Goal: Information Seeking & Learning: Learn about a topic

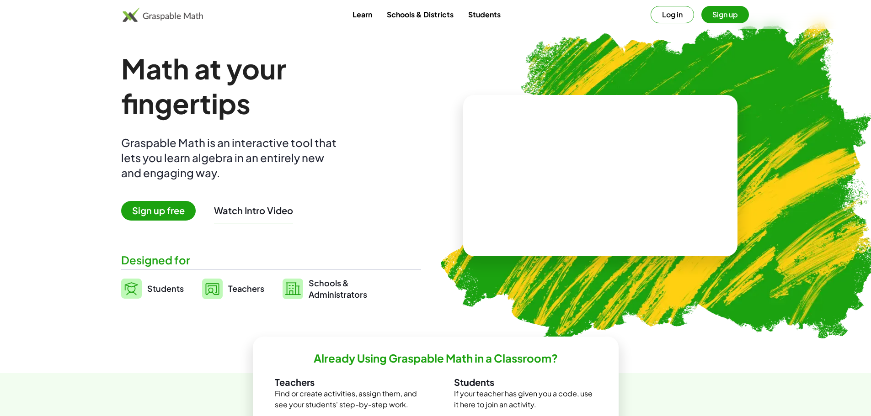
click at [494, 9] on link "Students" at bounding box center [484, 14] width 47 height 17
click at [493, 13] on link "Students" at bounding box center [484, 14] width 47 height 17
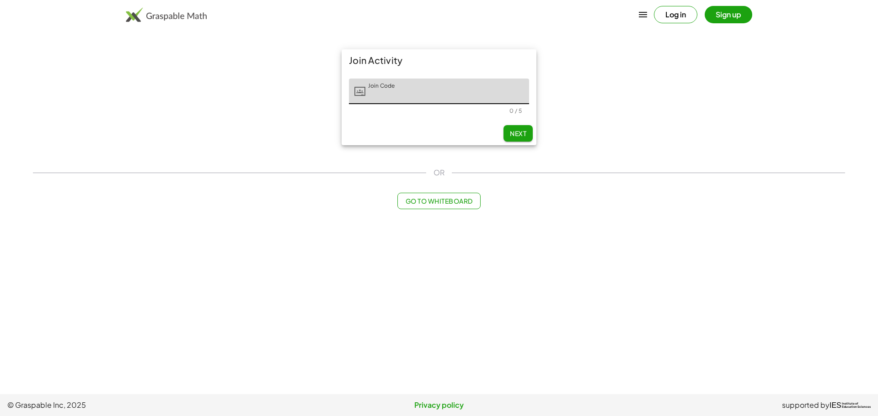
click at [436, 201] on span "Go to Whiteboard" at bounding box center [438, 201] width 67 height 8
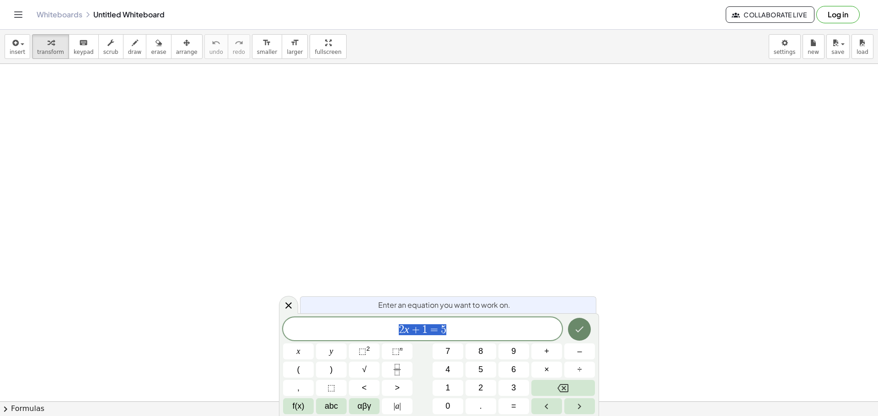
click at [579, 334] on icon "Done" at bounding box center [579, 329] width 11 height 11
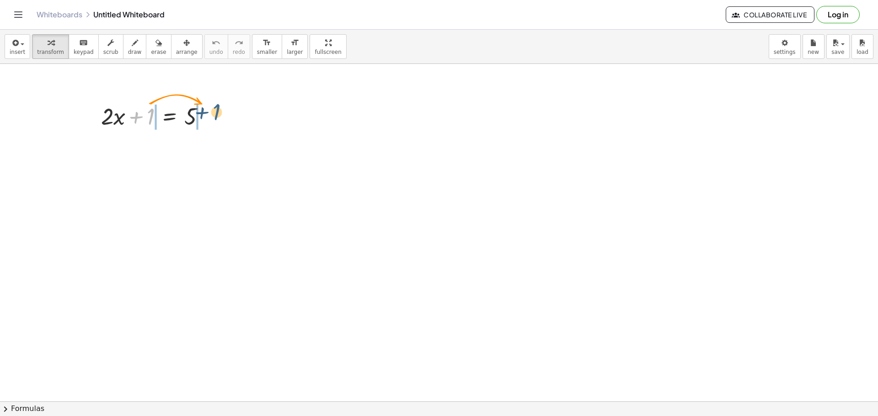
drag, startPoint x: 152, startPoint y: 115, endPoint x: 220, endPoint y: 111, distance: 68.2
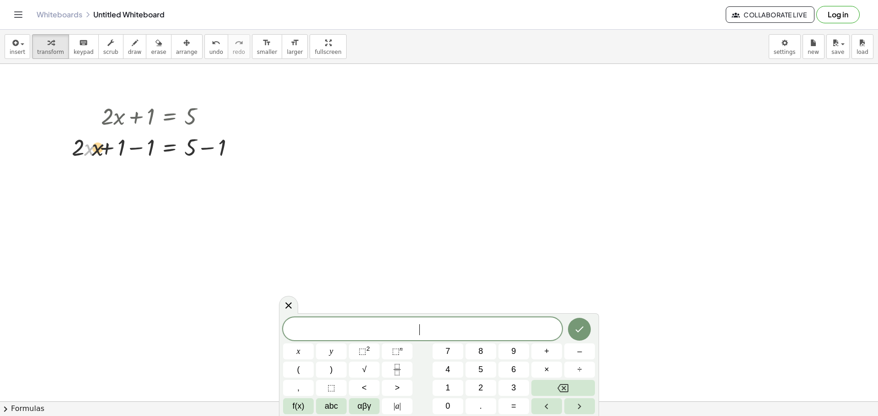
drag, startPoint x: 96, startPoint y: 154, endPoint x: 112, endPoint y: 155, distance: 16.5
click at [112, 155] on div at bounding box center [156, 146] width 179 height 31
drag, startPoint x: 89, startPoint y: 151, endPoint x: 162, endPoint y: 149, distance: 73.2
click at [162, 149] on div at bounding box center [156, 146] width 179 height 31
drag, startPoint x: 191, startPoint y: 181, endPoint x: 252, endPoint y: 181, distance: 61.2
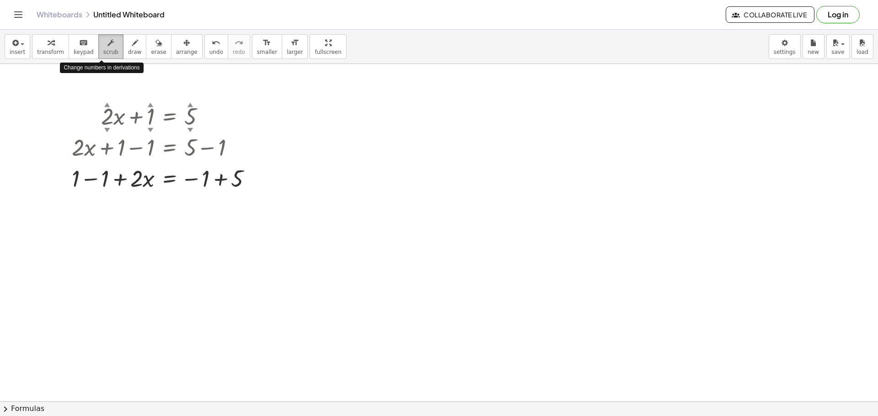
click at [107, 47] on icon "button" at bounding box center [110, 42] width 6 height 11
click at [131, 48] on button "draw" at bounding box center [135, 46] width 24 height 25
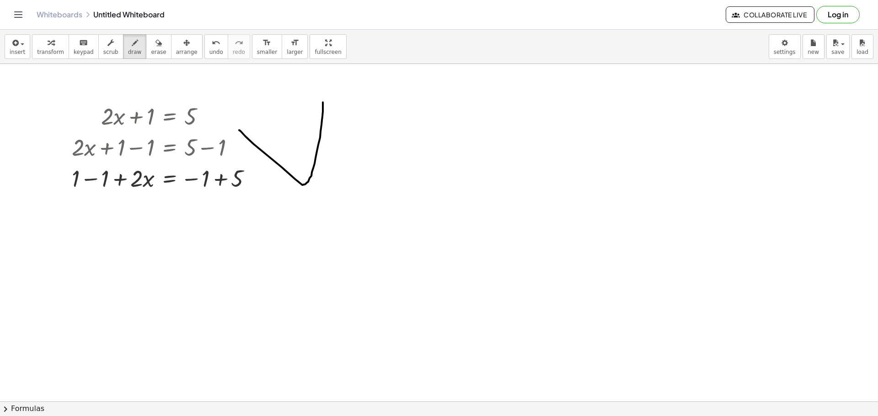
drag, startPoint x: 323, startPoint y: 102, endPoint x: 239, endPoint y: 130, distance: 88.2
drag, startPoint x: 259, startPoint y: 119, endPoint x: 269, endPoint y: 85, distance: 34.7
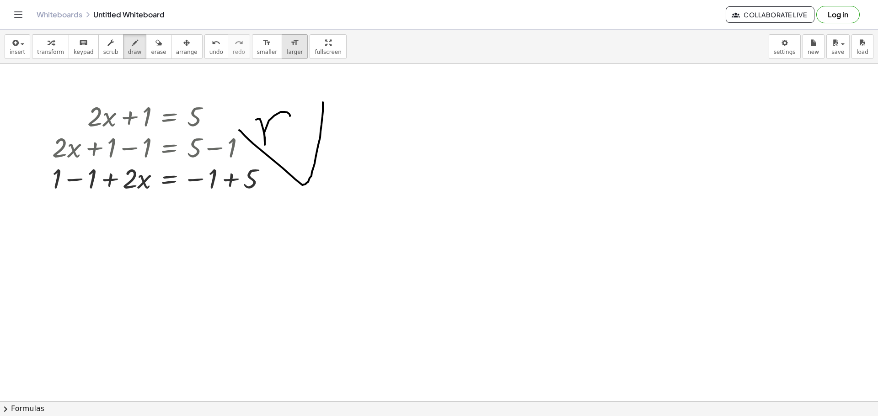
click at [290, 44] on icon "format_size" at bounding box center [294, 42] width 9 height 11
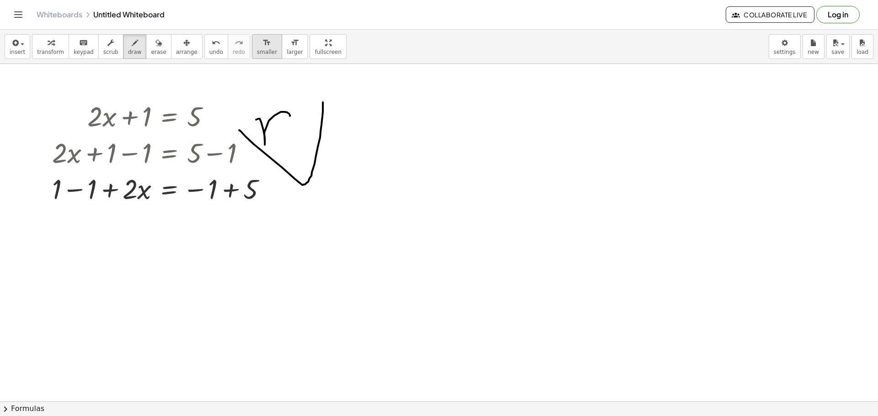
click at [257, 46] on div "format_size" at bounding box center [267, 42] width 20 height 11
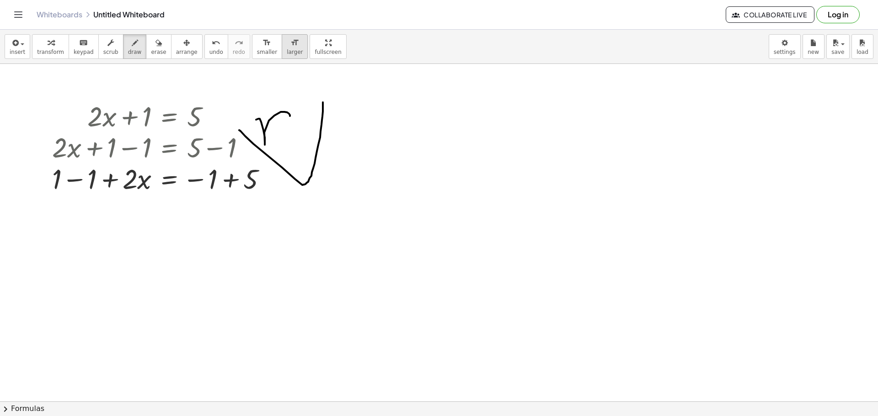
click at [290, 47] on icon "format_size" at bounding box center [294, 42] width 9 height 11
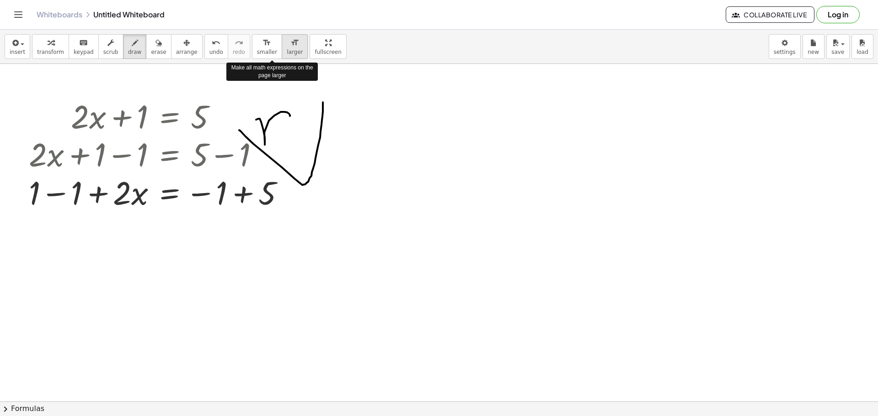
click at [290, 47] on icon "format_size" at bounding box center [294, 42] width 9 height 11
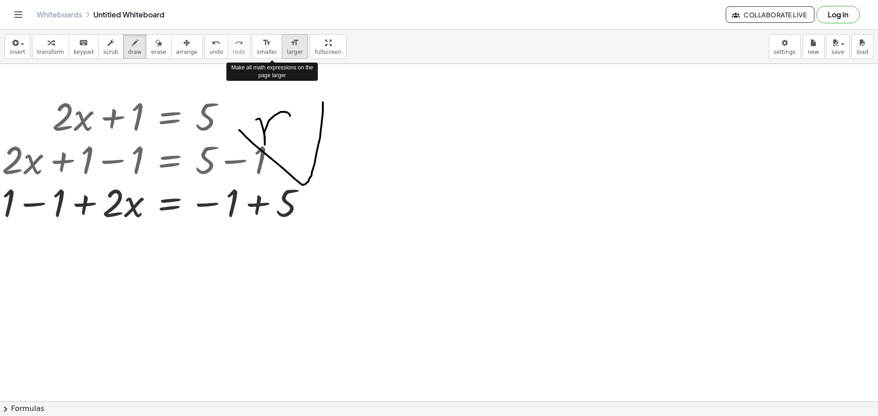
click at [290, 47] on icon "format_size" at bounding box center [294, 42] width 9 height 11
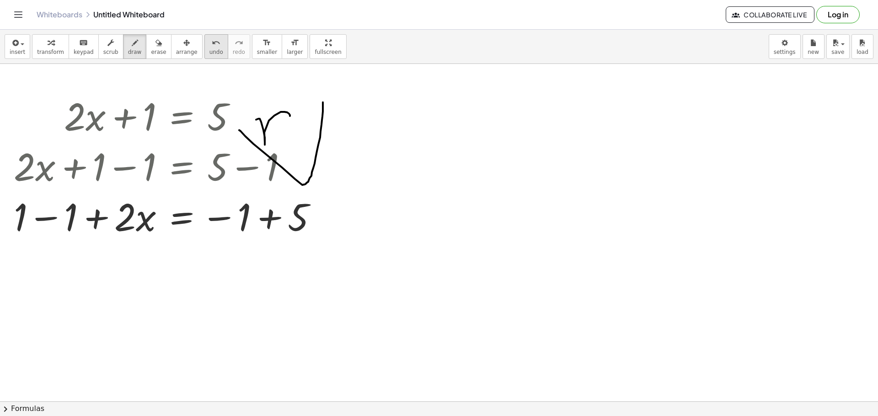
click at [212, 41] on icon "undo" at bounding box center [216, 42] width 9 height 11
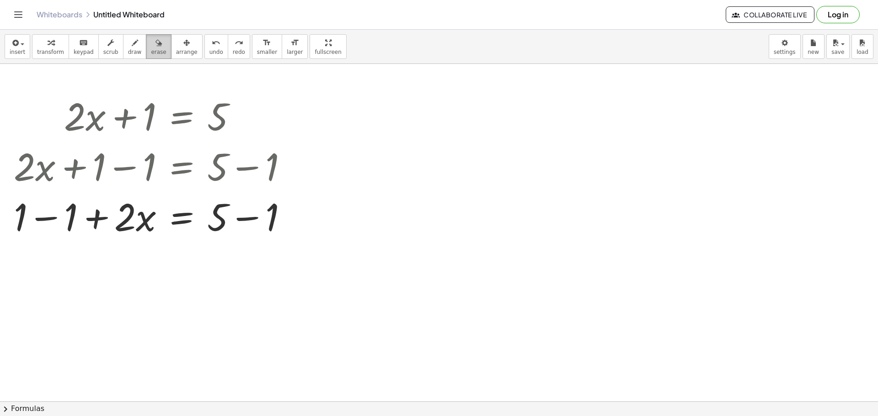
click at [155, 43] on icon "button" at bounding box center [158, 42] width 6 height 11
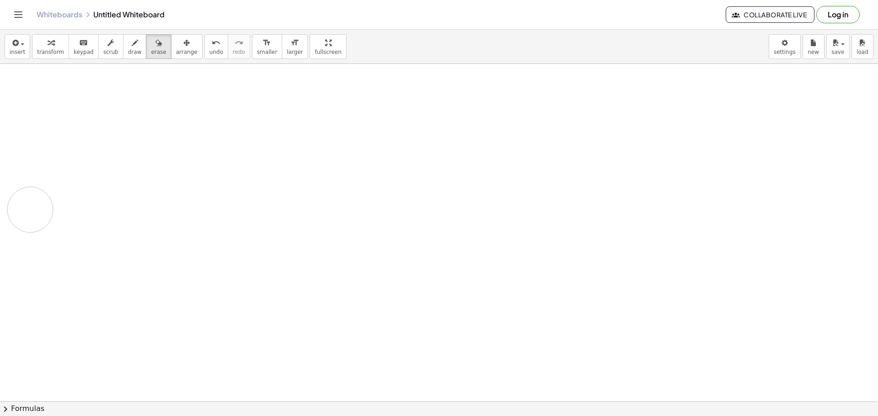
drag, startPoint x: 198, startPoint y: 133, endPoint x: 29, endPoint y: 171, distance: 173.1
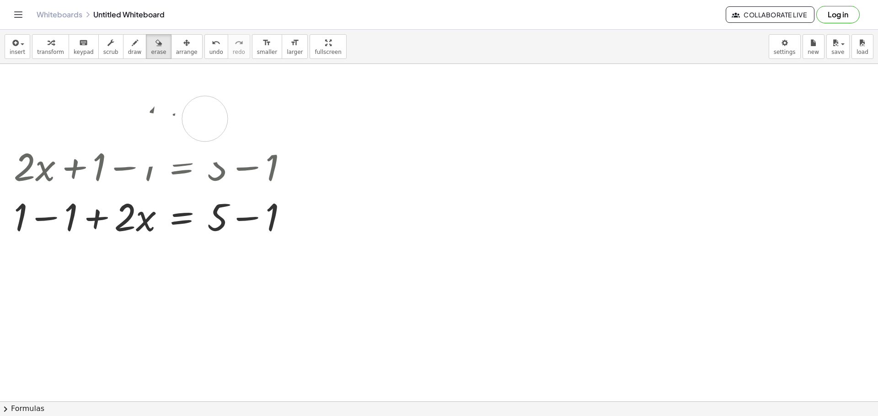
drag, startPoint x: 77, startPoint y: 107, endPoint x: 193, endPoint y: 119, distance: 116.7
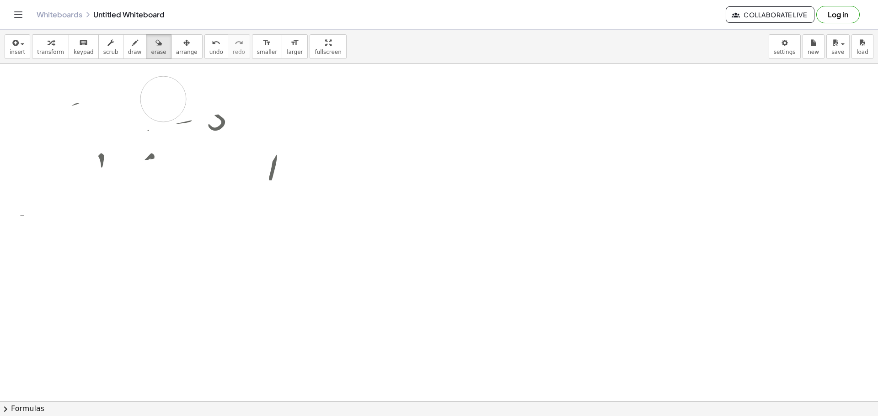
drag, startPoint x: 255, startPoint y: 145, endPoint x: 127, endPoint y: 105, distance: 134.6
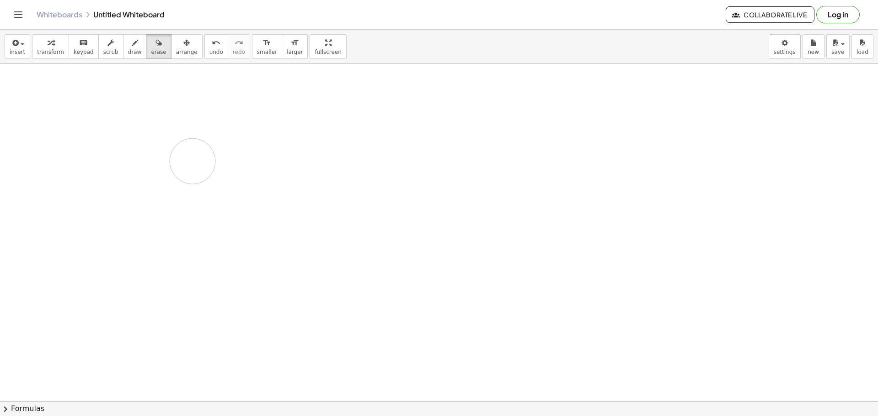
drag, startPoint x: 92, startPoint y: 111, endPoint x: 192, endPoint y: 161, distance: 112.6
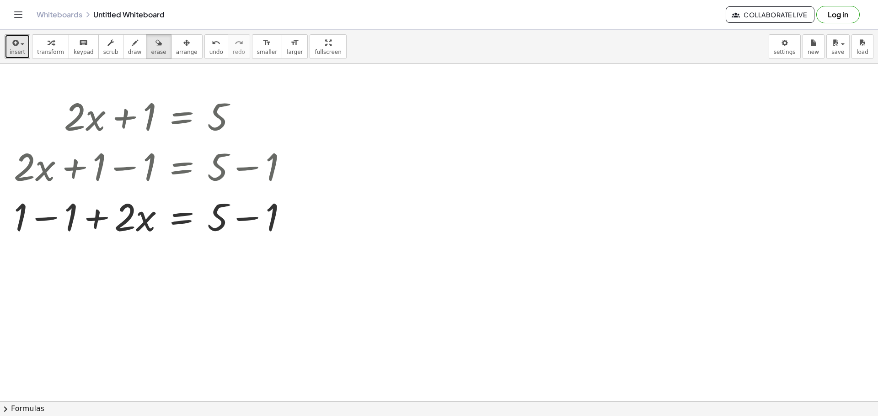
click at [25, 58] on button "insert" at bounding box center [18, 46] width 26 height 25
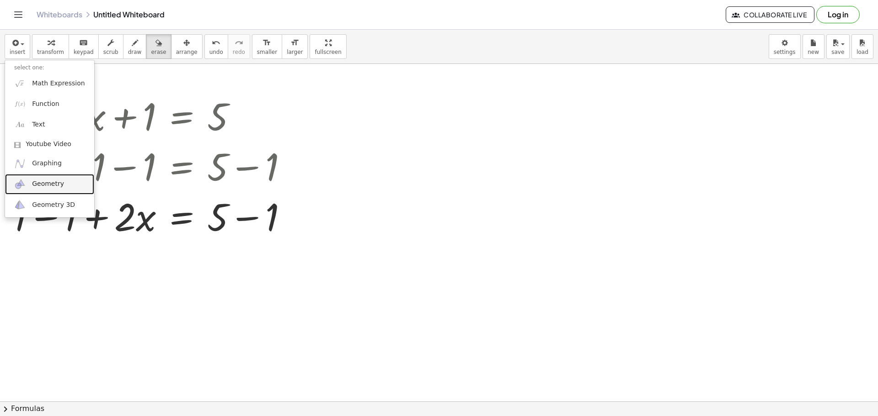
click at [48, 189] on span "Geometry" at bounding box center [48, 184] width 32 height 9
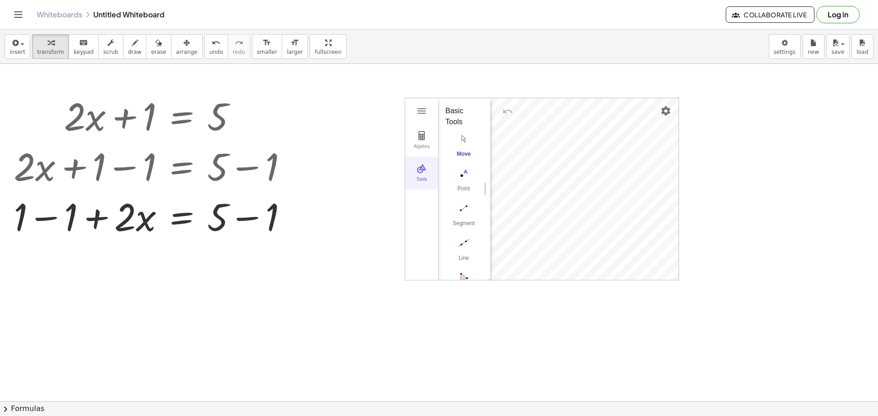
click at [428, 170] on button "Tools" at bounding box center [421, 173] width 33 height 33
click at [404, 172] on div "Algebra Tools GeoGebra Geometry Basic Tools Move Point Segment Line Polygon Cir…" at bounding box center [541, 189] width 274 height 183
click at [411, 174] on button "Tools" at bounding box center [421, 173] width 33 height 33
click at [415, 153] on div "Algebra" at bounding box center [421, 150] width 29 height 13
click at [501, 225] on div "Algebra Tools GeoGebra Geometry Basic Tools Move Point Segment Line Polygon Cir…" at bounding box center [541, 189] width 273 height 182
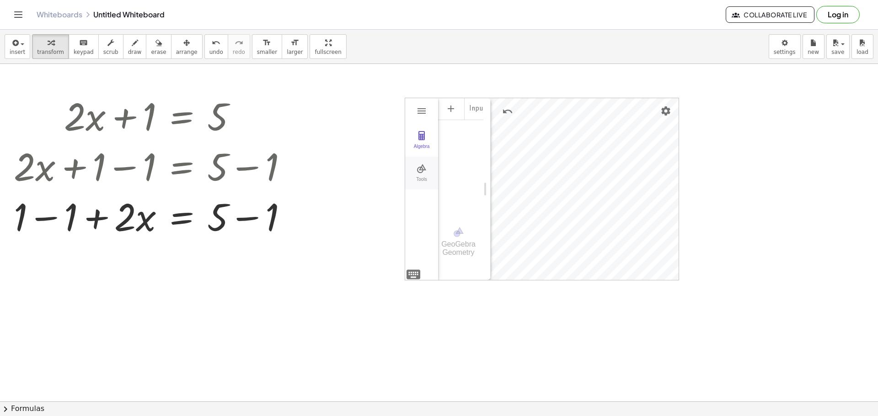
click at [428, 176] on button "Tools" at bounding box center [421, 173] width 33 height 33
click at [464, 175] on img "Point. Select position or line, function, or curve" at bounding box center [463, 173] width 37 height 15
click at [467, 238] on img "Line. Select two points or positions" at bounding box center [463, 243] width 37 height 15
click at [460, 224] on img "Circle with Center through Point. Select center point, then point on circle" at bounding box center [463, 223] width 37 height 15
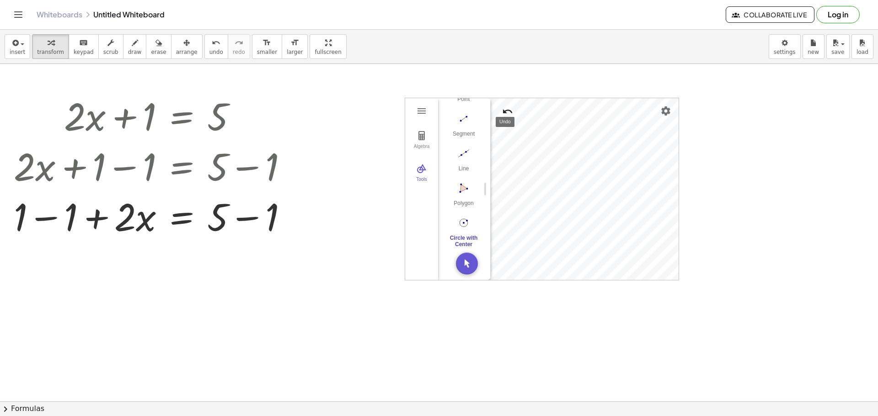
click at [584, 158] on div "Algebra [GEOGRAPHIC_DATA] A Point B Point C Point D f = Line C, D Point E g = L…" at bounding box center [541, 189] width 274 height 183
click at [75, 53] on span "keypad" at bounding box center [84, 52] width 20 height 6
click at [252, 118] on div at bounding box center [247, 116] width 17 height 17
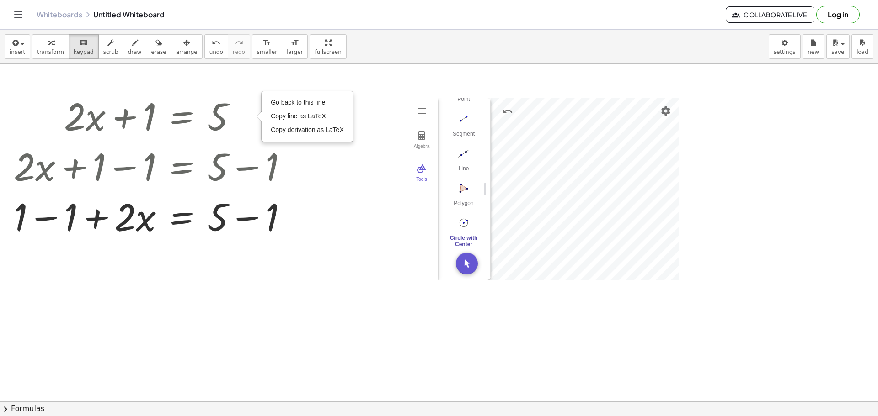
click at [17, 410] on button "chevron_right Formulas" at bounding box center [439, 409] width 878 height 15
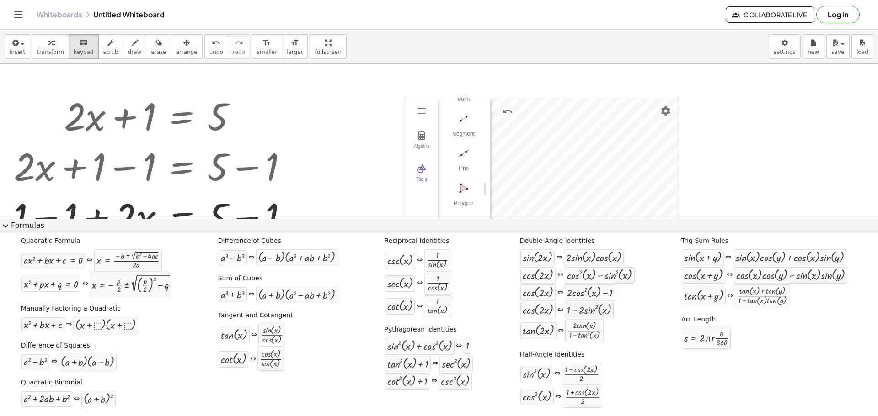
scroll to position [0, 0]
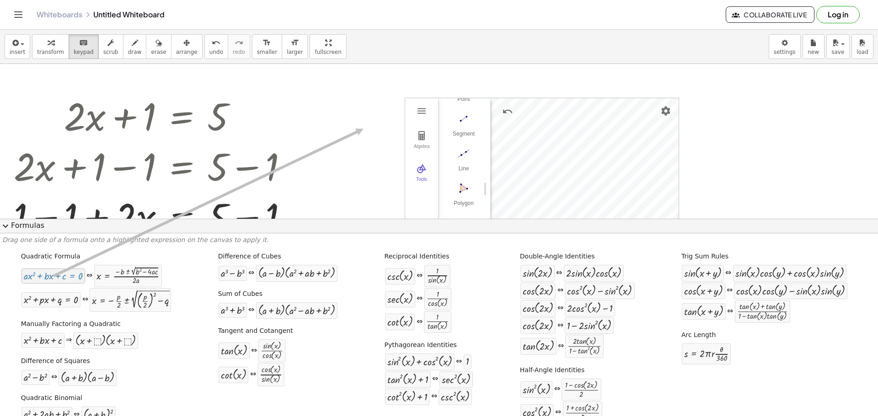
drag, startPoint x: 52, startPoint y: 277, endPoint x: 255, endPoint y: 223, distance: 210.4
drag, startPoint x: 47, startPoint y: 277, endPoint x: 20, endPoint y: 341, distance: 70.0
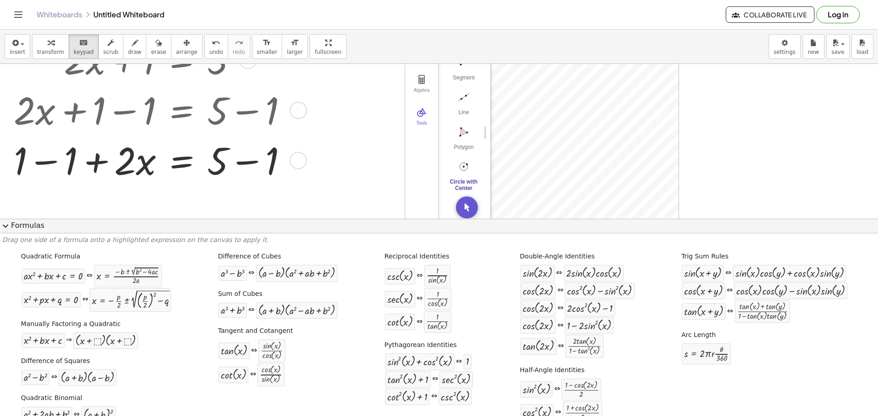
scroll to position [137, 0]
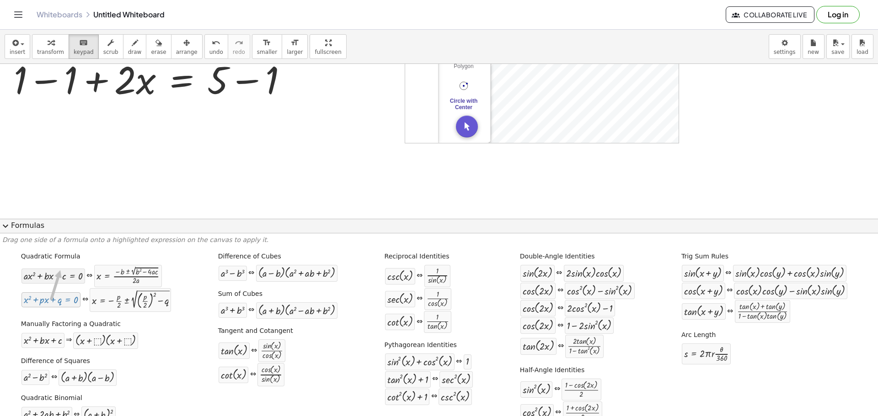
drag, startPoint x: 48, startPoint y: 300, endPoint x: 59, endPoint y: 269, distance: 33.4
drag, startPoint x: 43, startPoint y: 305, endPoint x: 132, endPoint y: 173, distance: 159.1
click at [132, 173] on div at bounding box center [439, 294] width 878 height 735
drag, startPoint x: 48, startPoint y: 301, endPoint x: 239, endPoint y: 96, distance: 279.7
drag, startPoint x: 47, startPoint y: 303, endPoint x: 287, endPoint y: 90, distance: 321.2
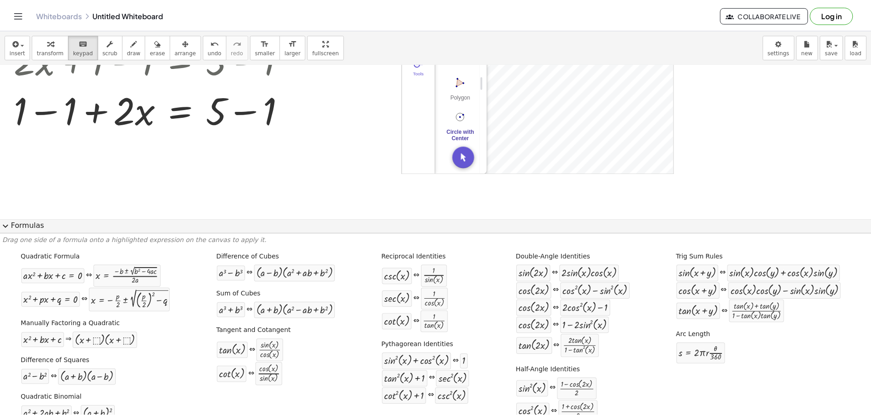
scroll to position [0, 0]
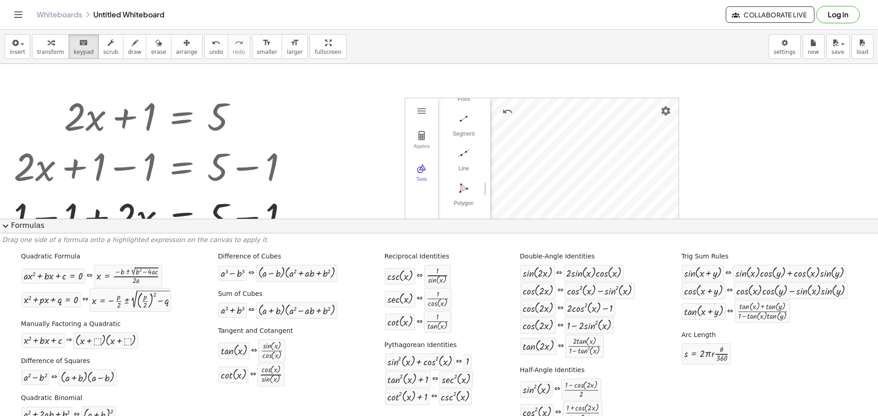
click at [17, 16] on icon "Toggle navigation" at bounding box center [18, 14] width 11 height 11
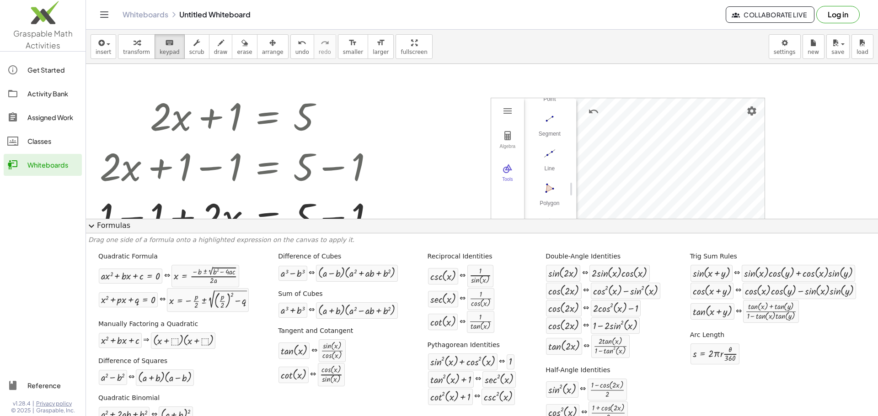
drag, startPoint x: 53, startPoint y: 138, endPoint x: 523, endPoint y: 42, distance: 479.9
click at [53, 138] on div "Classes" at bounding box center [52, 141] width 51 height 11
click at [45, 123] on link "Assigned Work" at bounding box center [43, 117] width 78 height 22
click at [43, 71] on div "Get Started" at bounding box center [52, 69] width 51 height 11
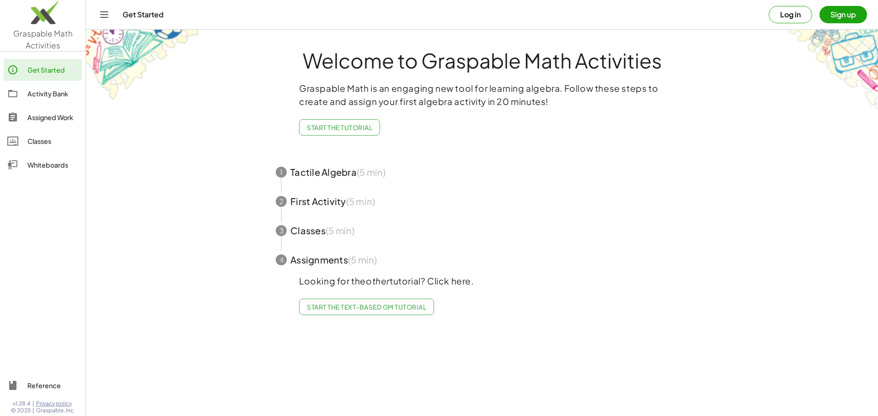
click at [376, 178] on span "button" at bounding box center [482, 172] width 434 height 29
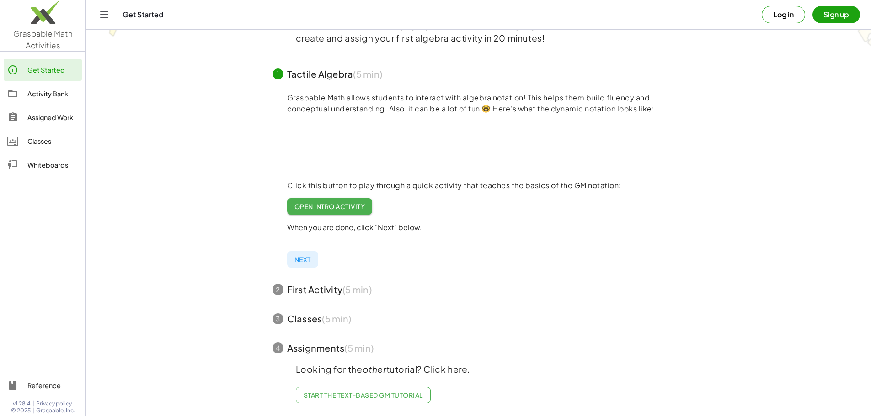
scroll to position [70, 0]
click at [344, 394] on link "Start the Text-based GM Tutorial" at bounding box center [363, 395] width 135 height 16
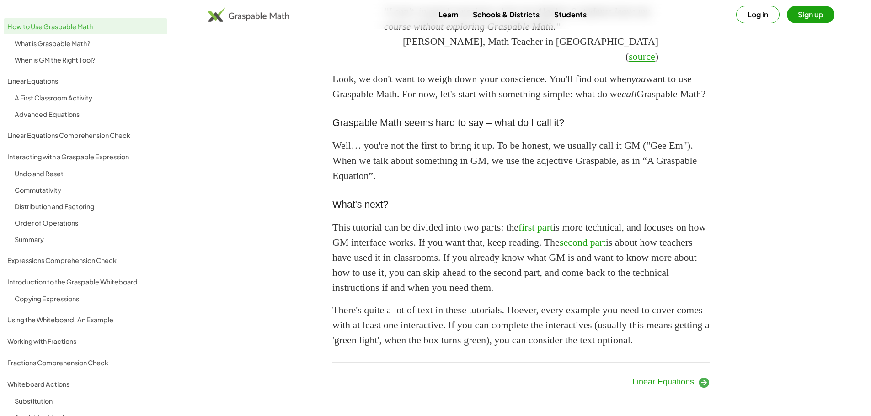
scroll to position [757, 0]
click at [74, 45] on div "What is Graspable Math?" at bounding box center [89, 43] width 149 height 11
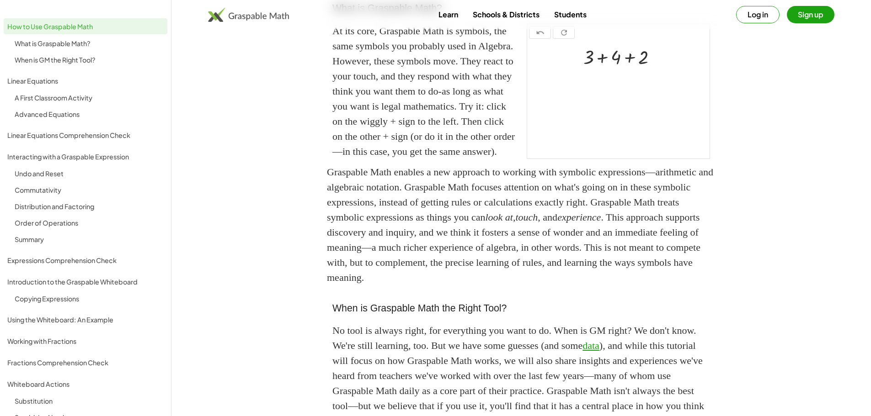
scroll to position [225, 0]
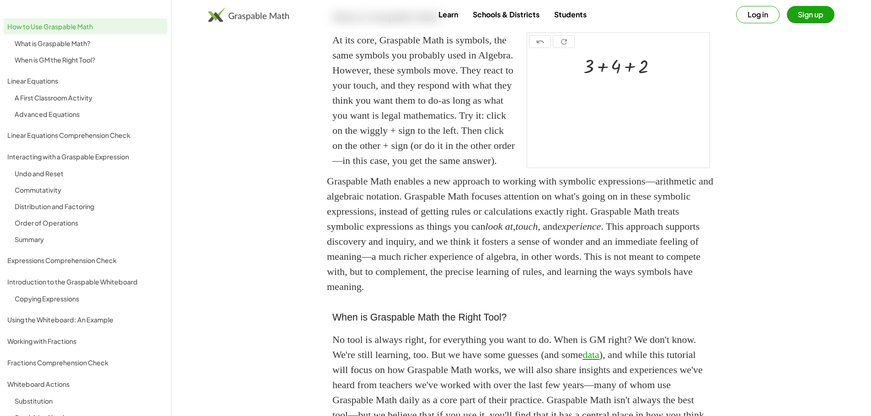
click at [83, 68] on div "How to Use Graspable Math What is Graspable Math? When is GM the Right Tool? Li…" at bounding box center [85, 254] width 171 height 479
click at [71, 92] on div "A First Classroom Activity" at bounding box center [86, 97] width 164 height 15
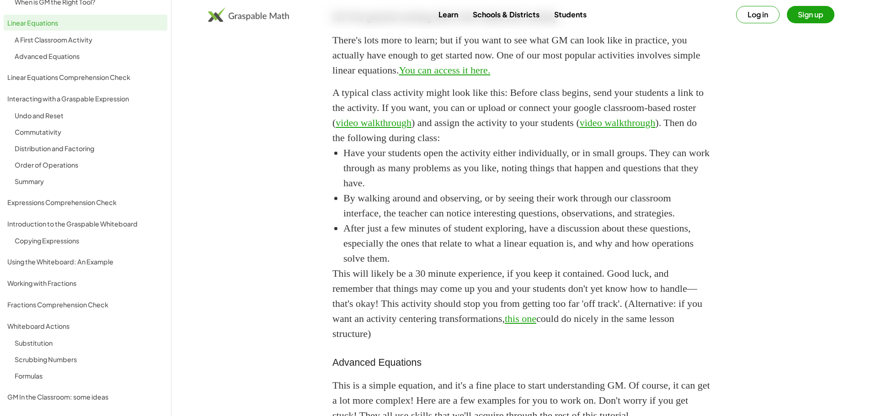
scroll to position [77, 0]
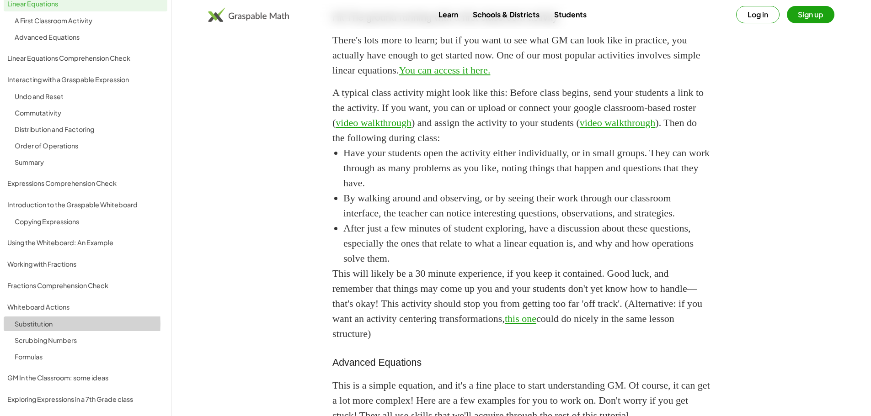
click at [48, 322] on div "Substitution" at bounding box center [89, 324] width 149 height 11
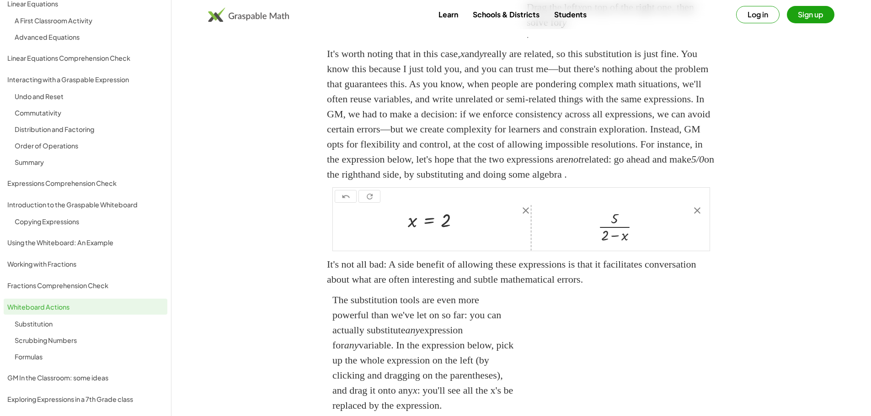
scroll to position [5, 0]
